Goal: Task Accomplishment & Management: Manage account settings

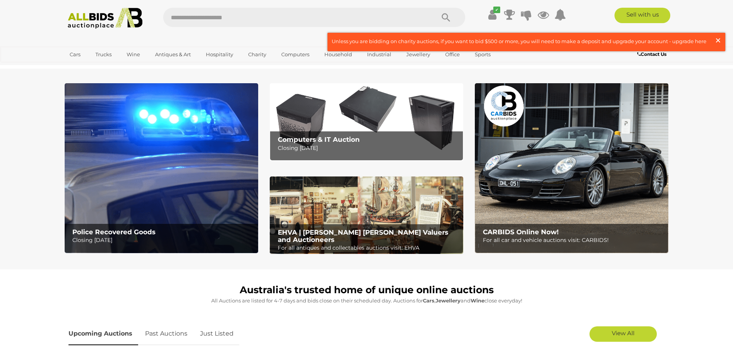
click at [721, 40] on span "×" at bounding box center [718, 40] width 7 height 15
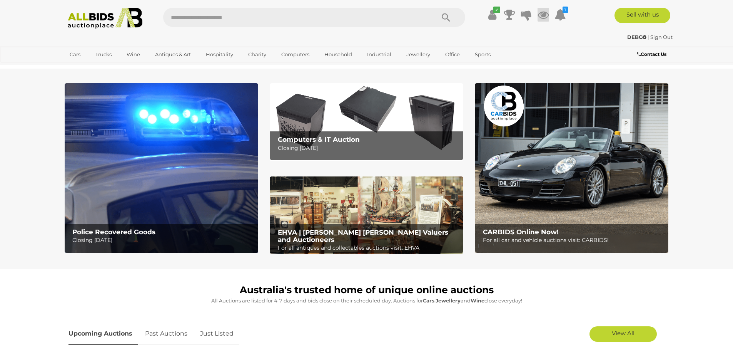
click at [547, 16] on icon at bounding box center [544, 15] width 12 height 14
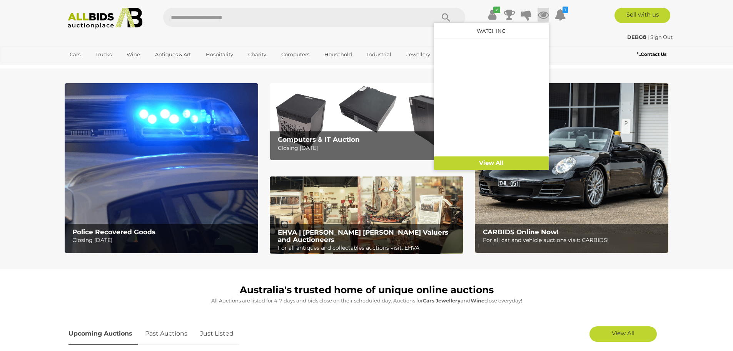
click at [478, 29] on link "Watching" at bounding box center [491, 31] width 29 height 6
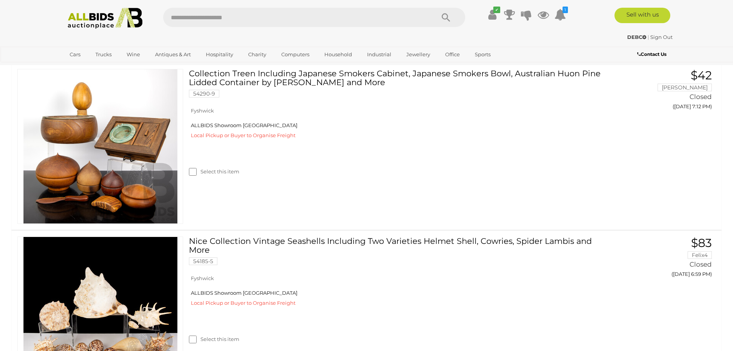
scroll to position [385, 0]
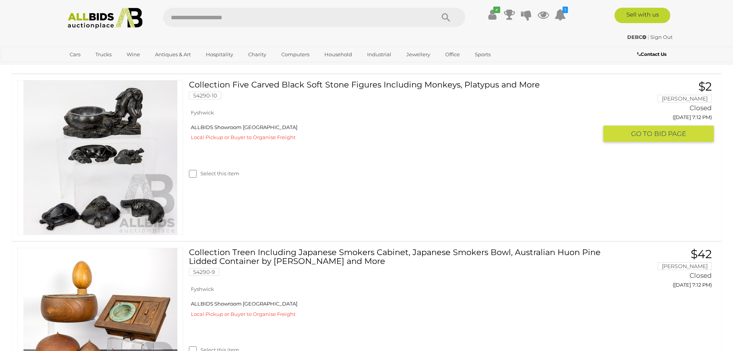
click at [354, 105] on link "Collection Five Carved Black Soft Stone Figures Including Monkeys, Platypus and…" at bounding box center [396, 92] width 403 height 25
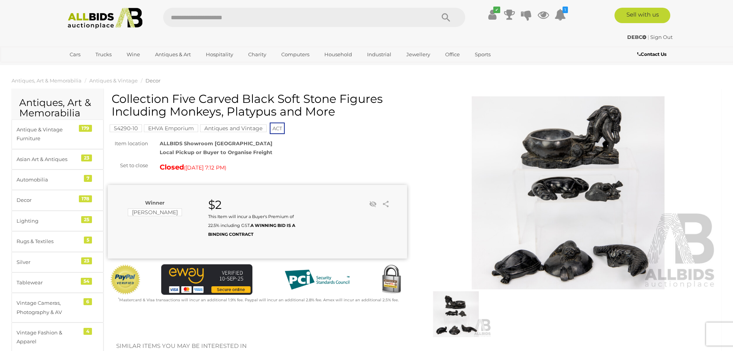
click at [153, 81] on span "Decor" at bounding box center [153, 80] width 15 height 6
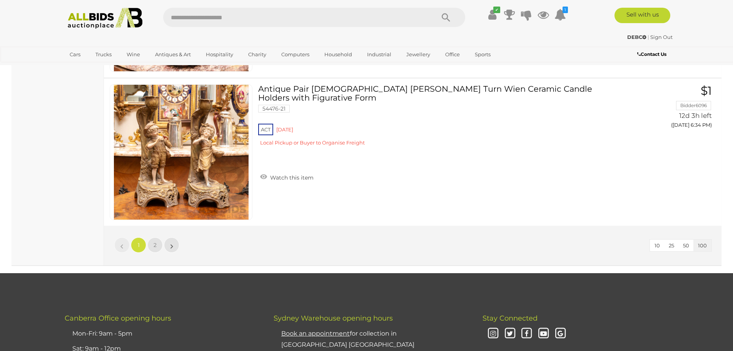
scroll to position [14759, 0]
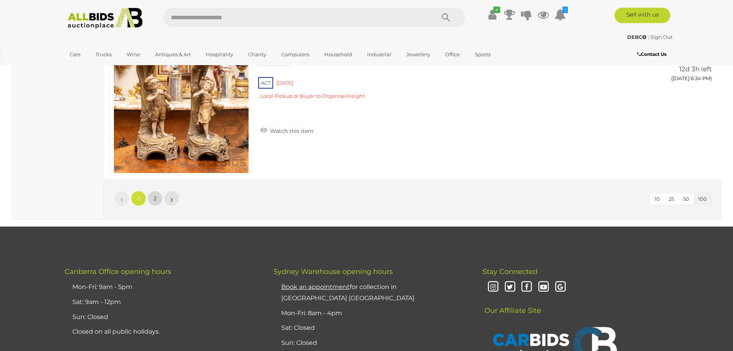
click at [154, 201] on span "2" at bounding box center [155, 198] width 3 height 7
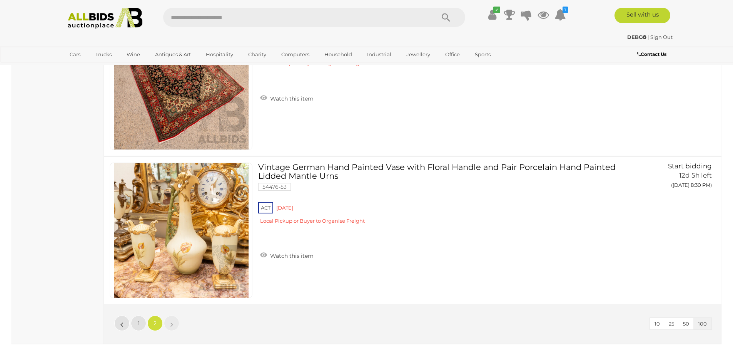
scroll to position [11268, 0]
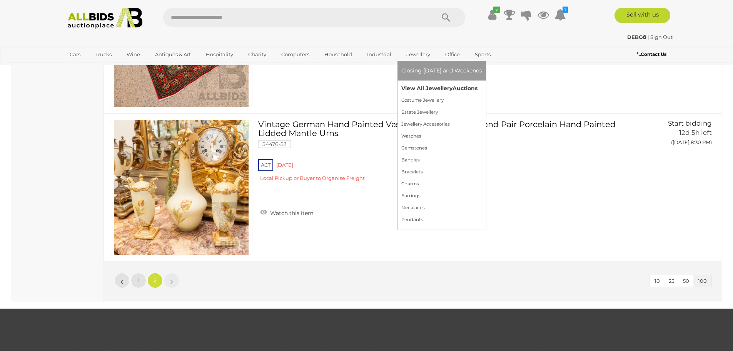
click at [421, 89] on link "View All Jewellery Auctions" at bounding box center [442, 88] width 81 height 12
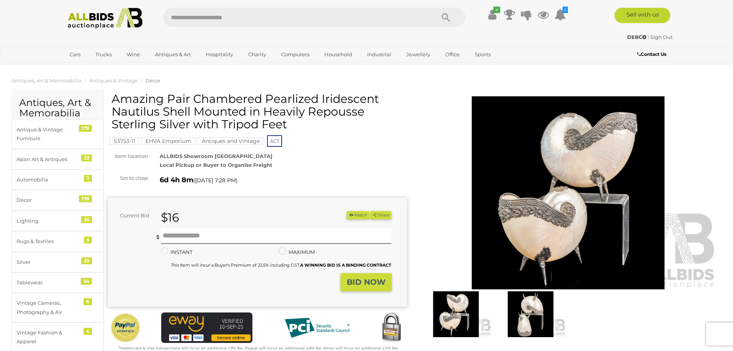
click at [537, 203] on img at bounding box center [569, 192] width 300 height 193
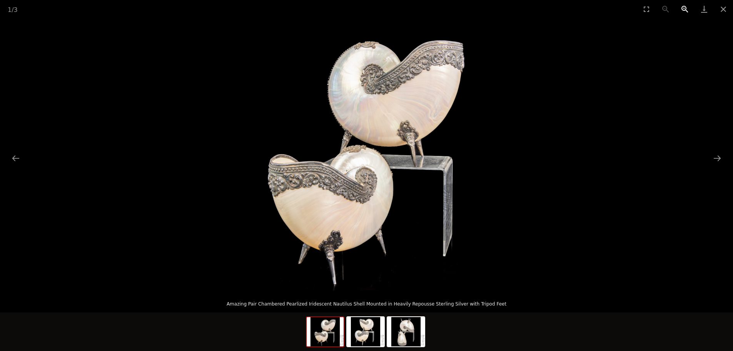
click at [684, 8] on button "Zoom in" at bounding box center [685, 9] width 19 height 18
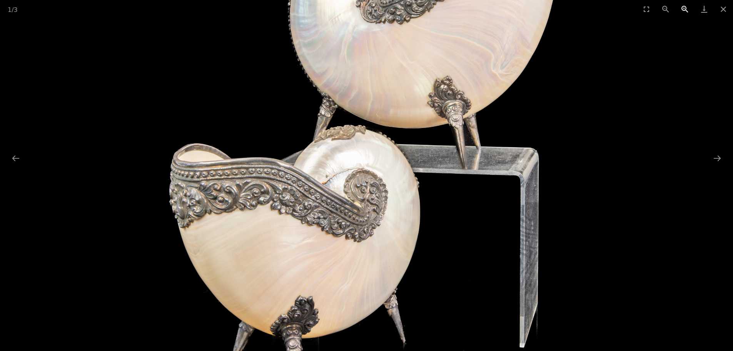
click at [684, 8] on button "Zoom in" at bounding box center [685, 9] width 19 height 18
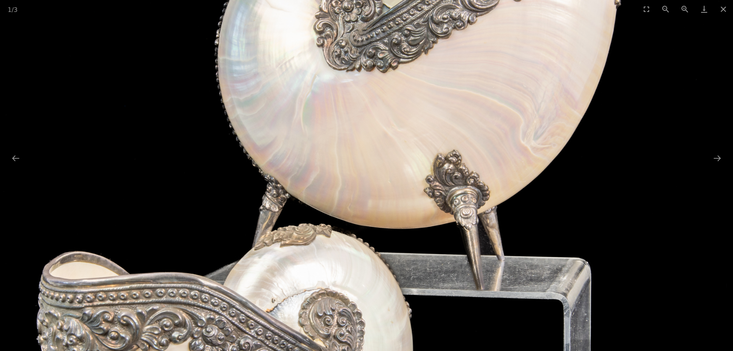
drag, startPoint x: 481, startPoint y: 218, endPoint x: 446, endPoint y: 340, distance: 127.1
click at [446, 340] on img at bounding box center [333, 251] width 817 height 817
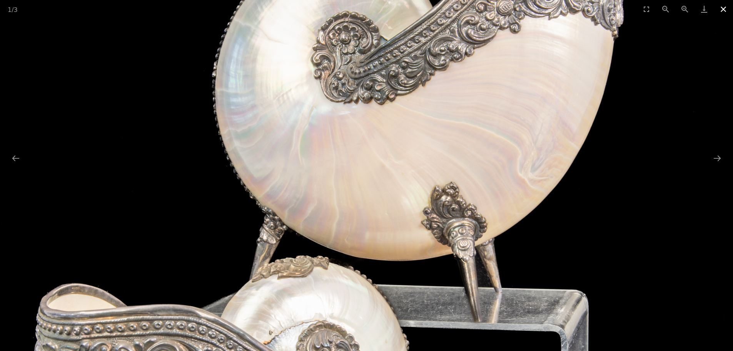
click at [722, 12] on button "Close gallery" at bounding box center [723, 9] width 19 height 18
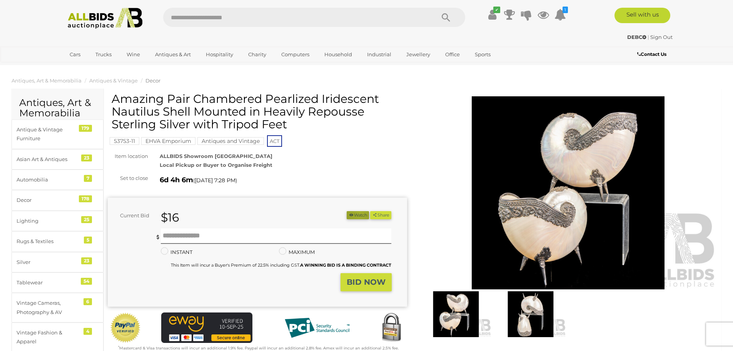
click at [357, 213] on button "Watch" at bounding box center [358, 215] width 22 height 8
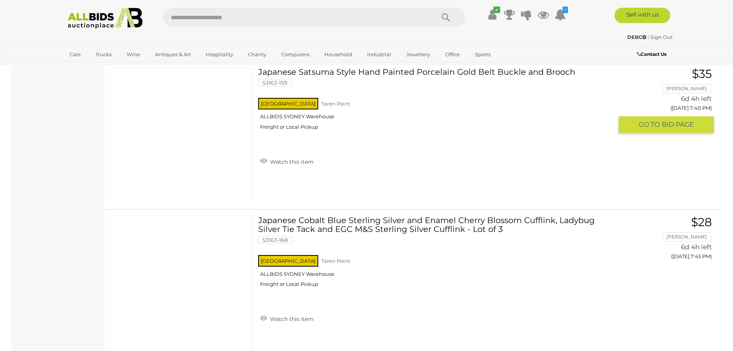
scroll to position [8791, 0]
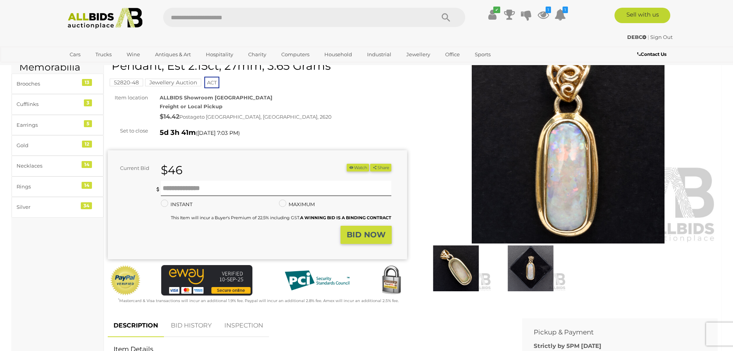
scroll to position [64, 0]
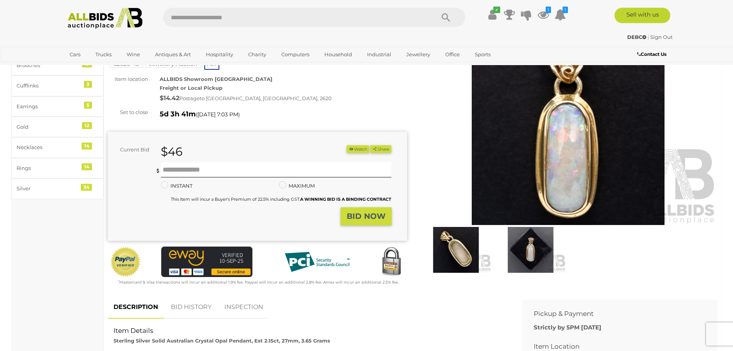
click at [448, 255] on img at bounding box center [456, 250] width 71 height 46
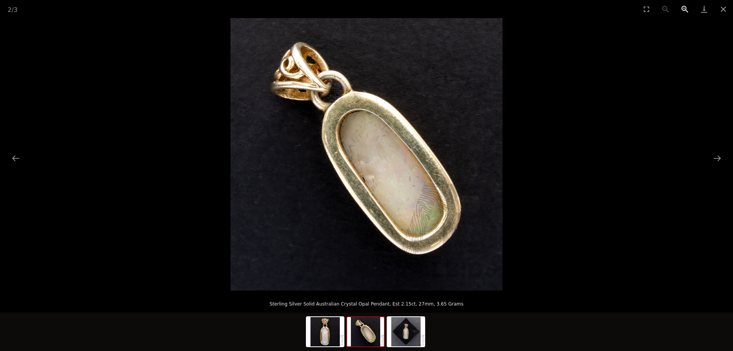
click at [687, 8] on button "Zoom in" at bounding box center [685, 9] width 19 height 18
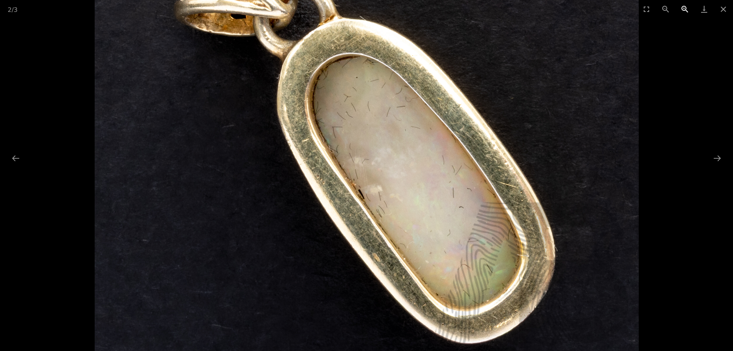
click at [687, 8] on button "Zoom in" at bounding box center [685, 9] width 19 height 18
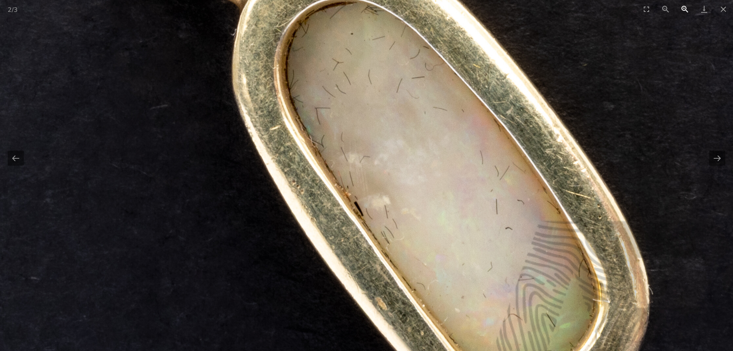
click at [687, 8] on button "Zoom in" at bounding box center [685, 9] width 19 height 18
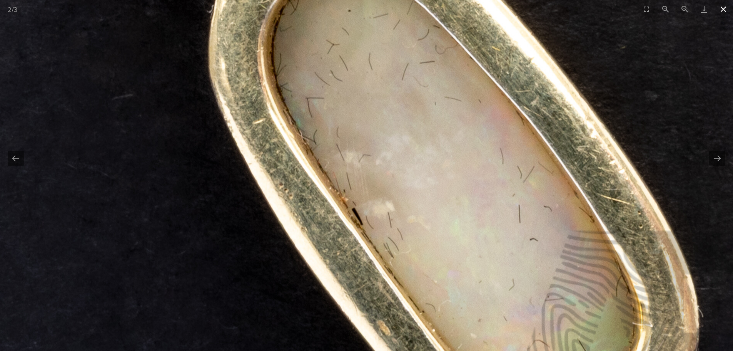
click at [726, 12] on button "Close gallery" at bounding box center [723, 9] width 19 height 18
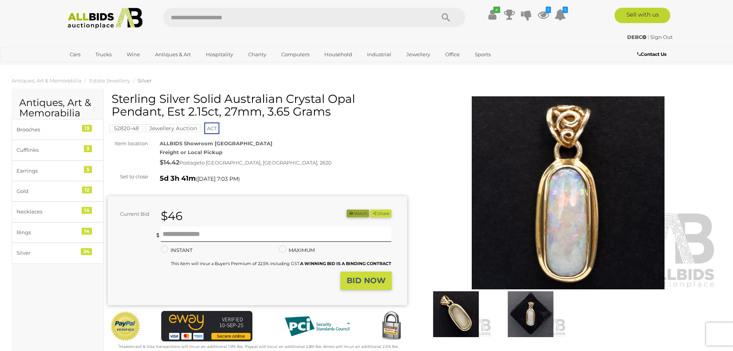
click at [357, 214] on button "Watch" at bounding box center [358, 213] width 22 height 8
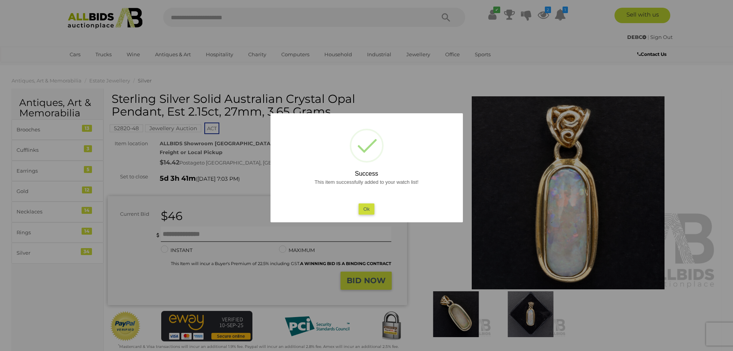
click at [389, 32] on div at bounding box center [366, 175] width 733 height 351
